Goal: Task Accomplishment & Management: Use online tool/utility

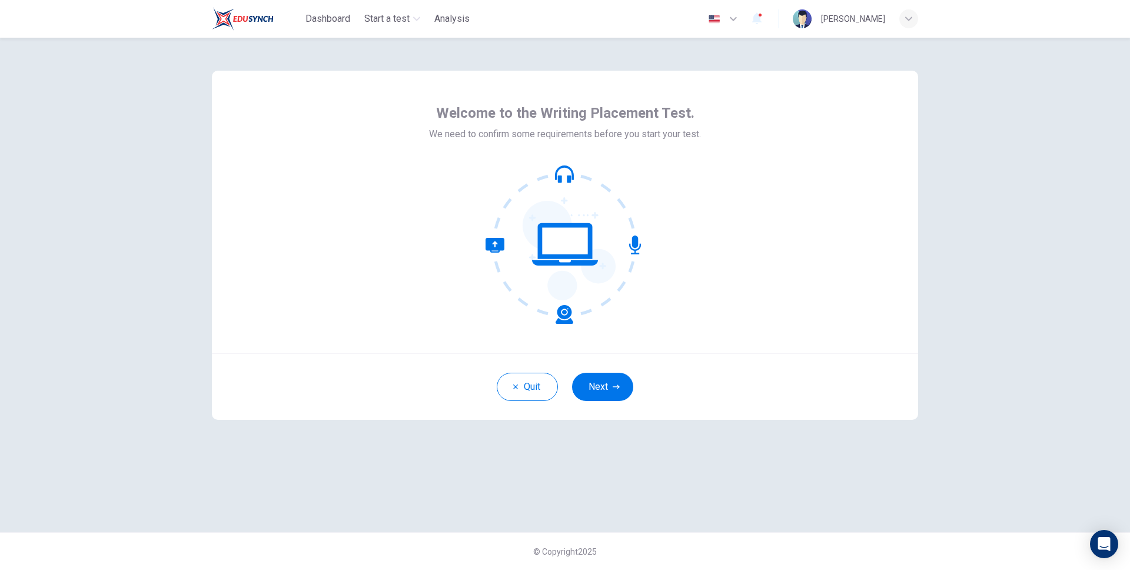
click at [594, 394] on button "Next" at bounding box center [602, 386] width 61 height 28
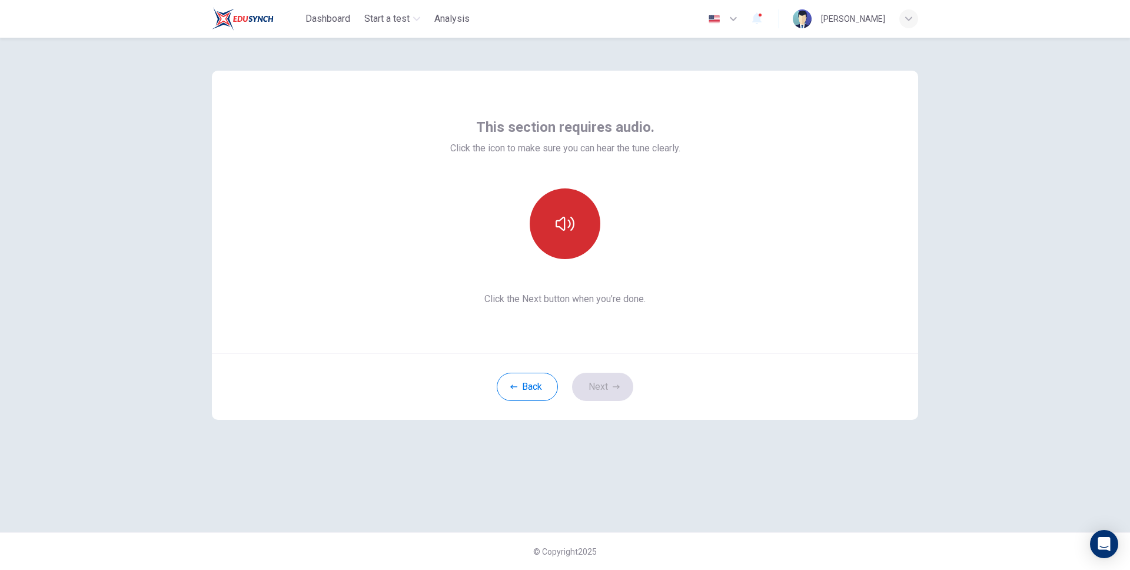
click at [544, 249] on button "button" at bounding box center [565, 223] width 71 height 71
click at [598, 387] on button "Next" at bounding box center [602, 386] width 61 height 28
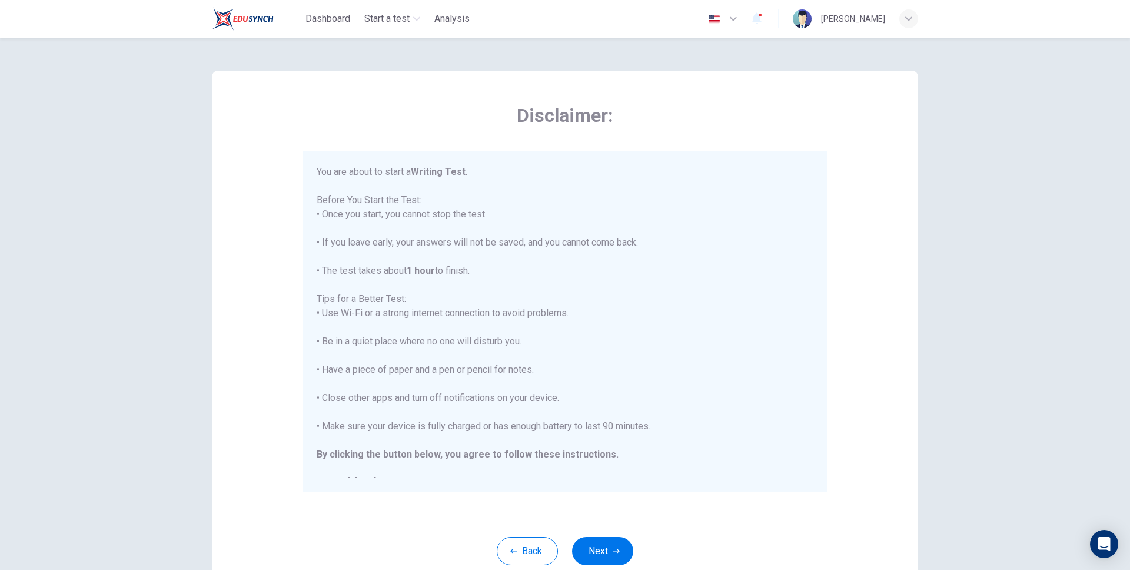
scroll to position [14, 0]
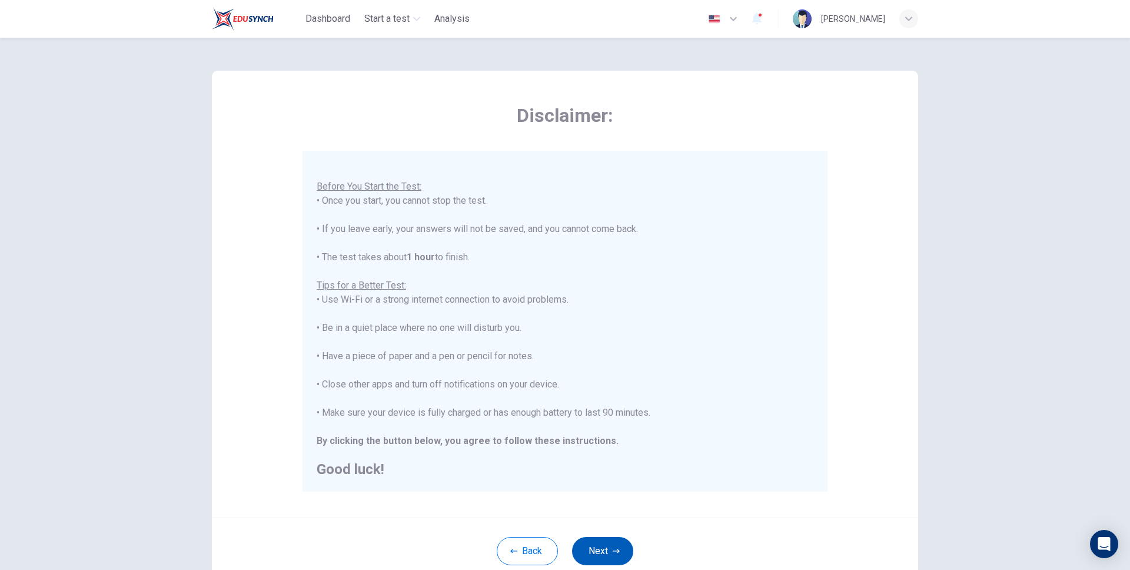
click at [628, 548] on button "Next" at bounding box center [602, 551] width 61 height 28
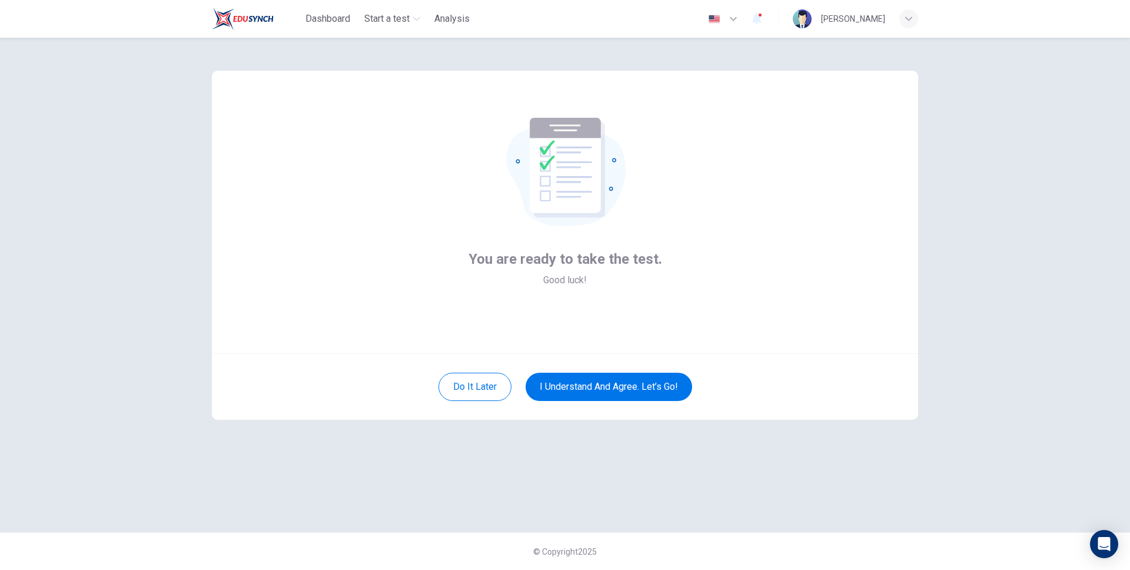
drag, startPoint x: 621, startPoint y: 435, endPoint x: 620, endPoint y: 418, distance: 17.7
click at [621, 434] on div "You are ready to take the test. Good luck! Do it later I understand and agree. …" at bounding box center [565, 285] width 744 height 494
click at [622, 388] on button "I understand and agree. Let’s go!" at bounding box center [608, 386] width 167 height 28
